Goal: Find specific page/section: Find specific page/section

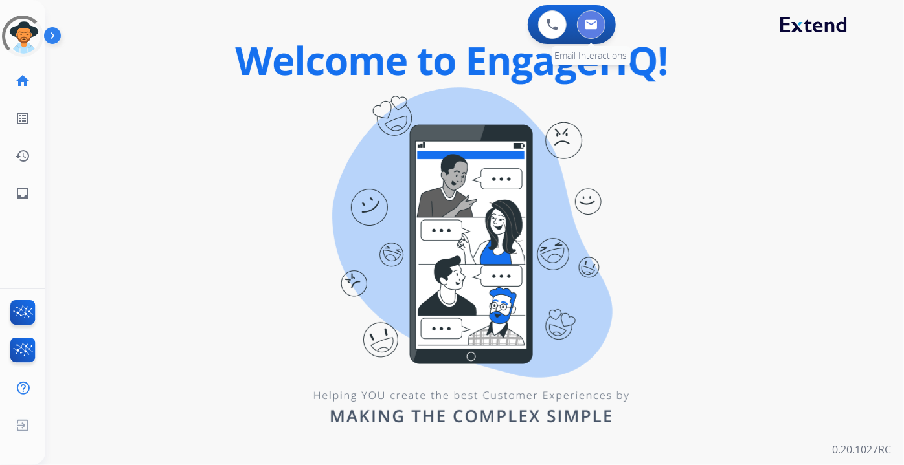
click at [596, 28] on img at bounding box center [591, 24] width 13 height 10
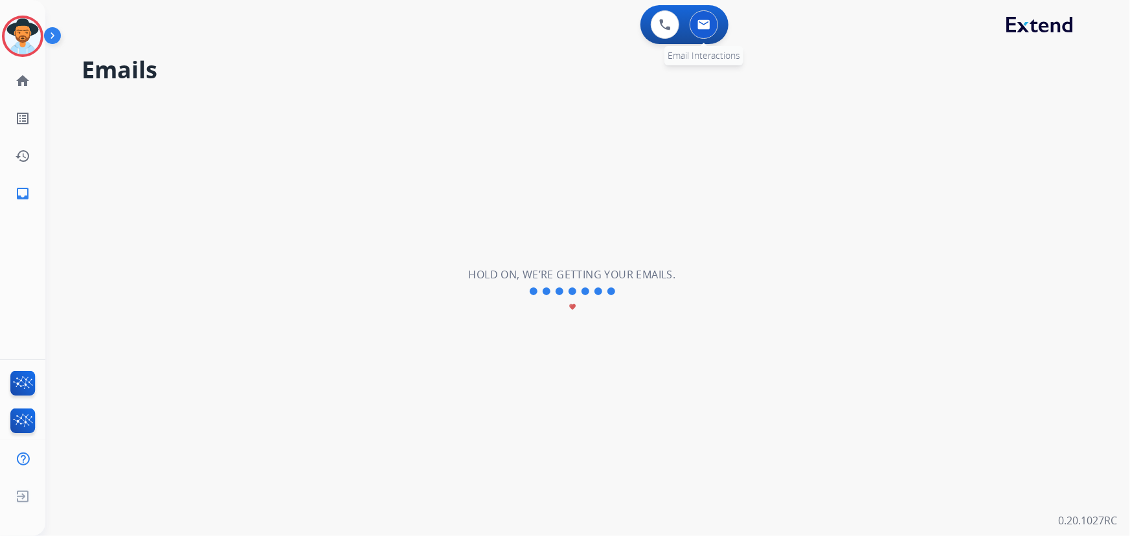
click at [710, 23] on button at bounding box center [703, 24] width 28 height 28
